Goal: Task Accomplishment & Management: Manage account settings

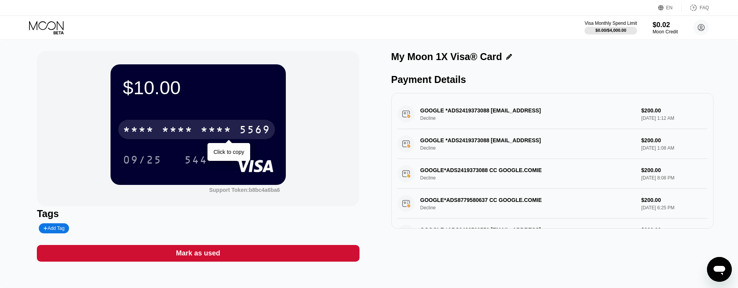
click at [211, 127] on div "* * * *" at bounding box center [216, 131] width 31 height 12
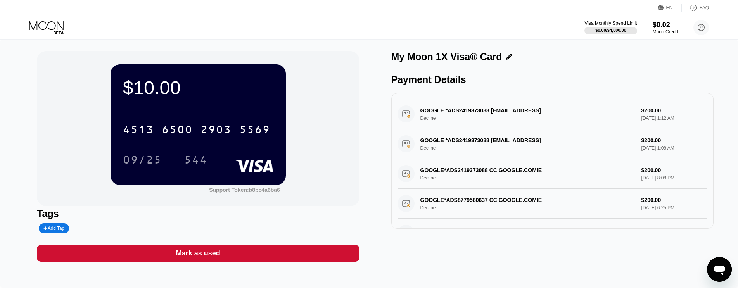
click at [54, 31] on icon at bounding box center [47, 28] width 36 height 14
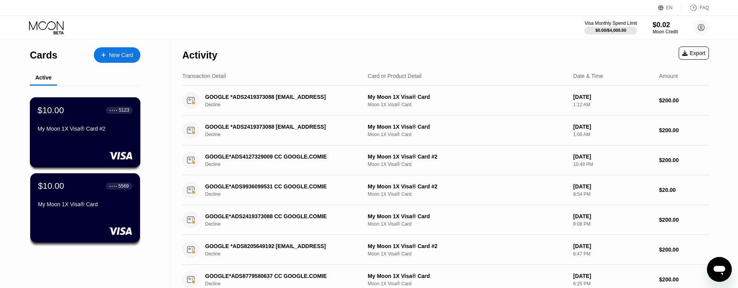
click at [96, 129] on div "My Moon 1X Visa® Card #2" at bounding box center [85, 129] width 95 height 6
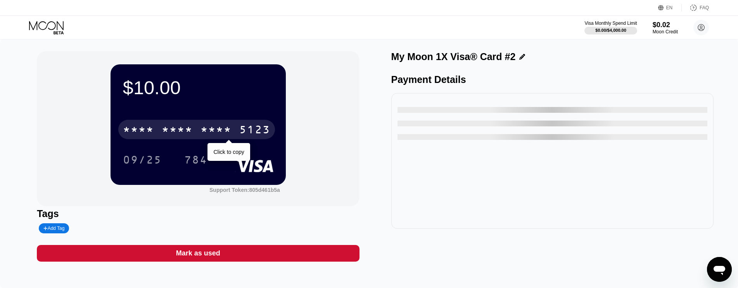
click at [201, 129] on div "* * * *" at bounding box center [216, 131] width 31 height 12
